Goal: Task Accomplishment & Management: Complete application form

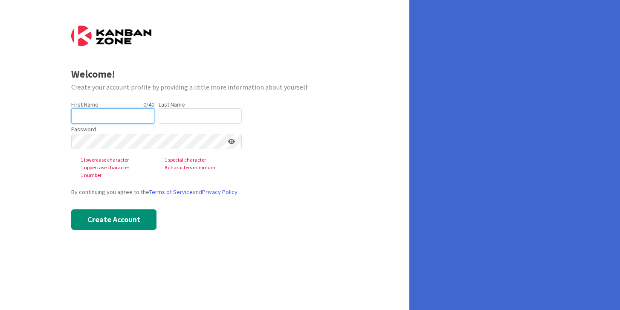
click at [96, 122] on input "text" at bounding box center [112, 115] width 83 height 15
type input "August"
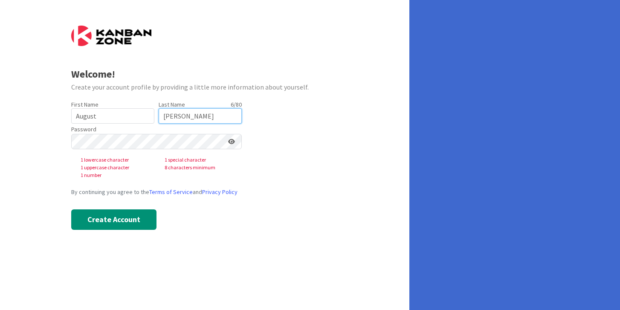
type input "[PERSON_NAME]"
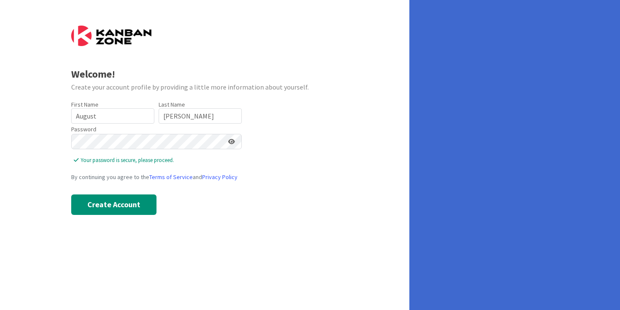
click at [228, 141] on icon at bounding box center [231, 142] width 7 height 6
click at [129, 210] on button "Create Account" at bounding box center [113, 204] width 85 height 20
